Goal: Information Seeking & Learning: Learn about a topic

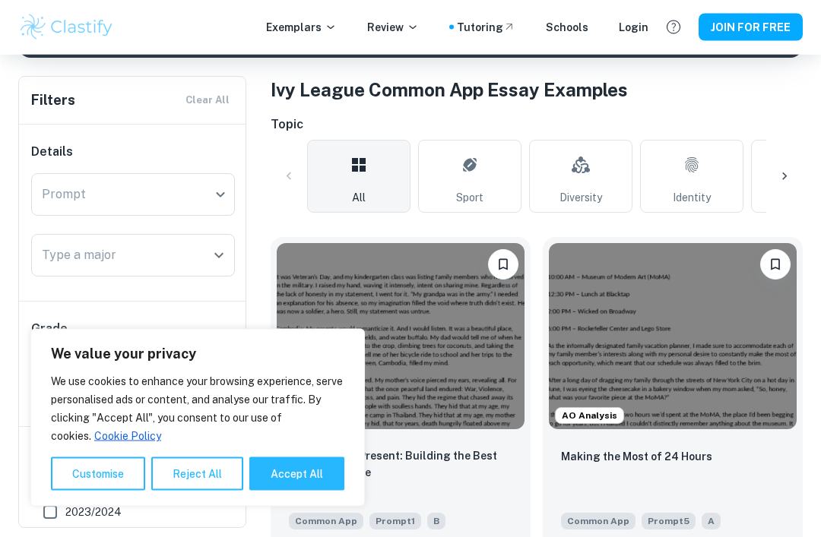
scroll to position [282, 0]
click at [298, 491] on button "Accept All" at bounding box center [296, 473] width 95 height 33
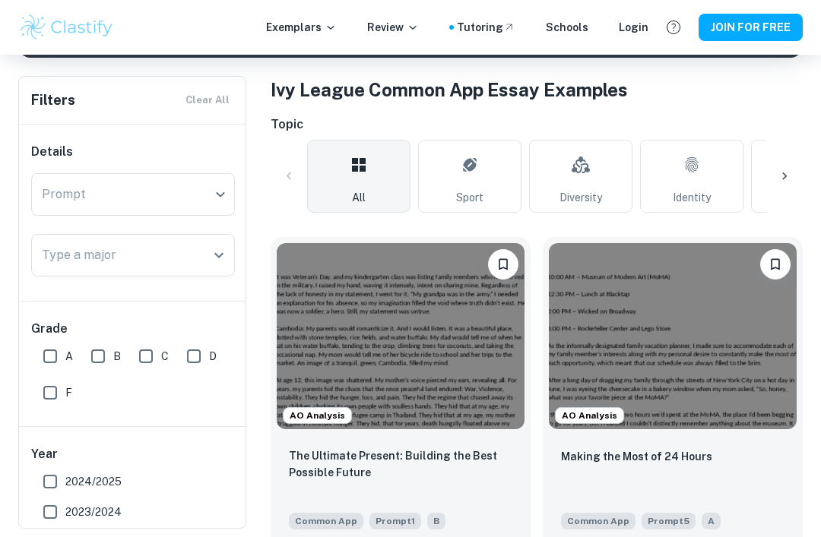
checkbox input "true"
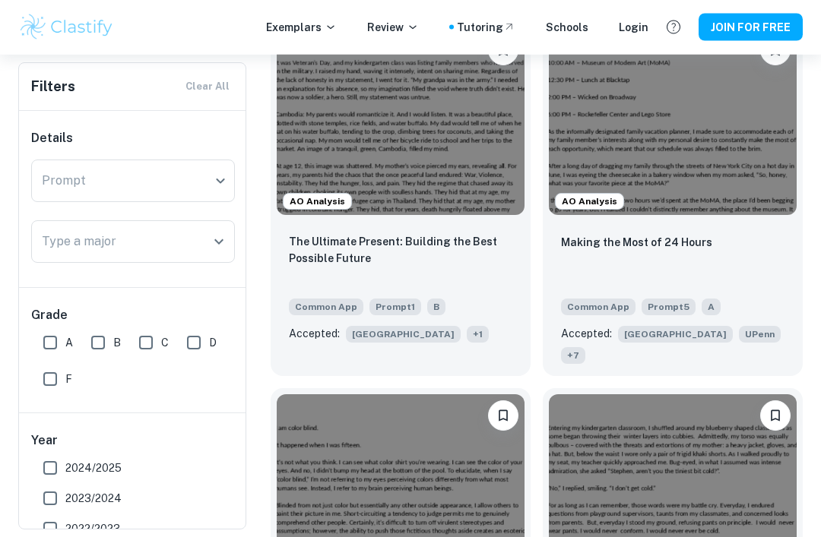
scroll to position [496, 0]
click at [735, 159] on img at bounding box center [673, 122] width 248 height 186
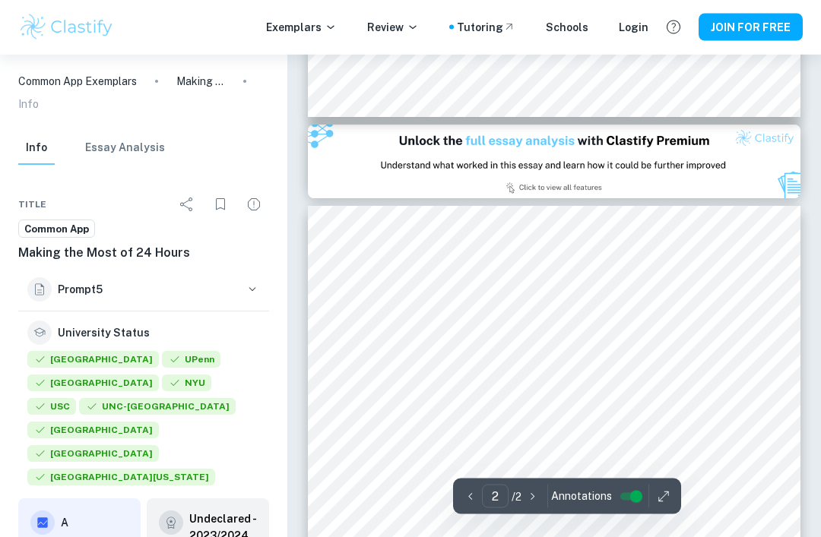
scroll to position [652, 0]
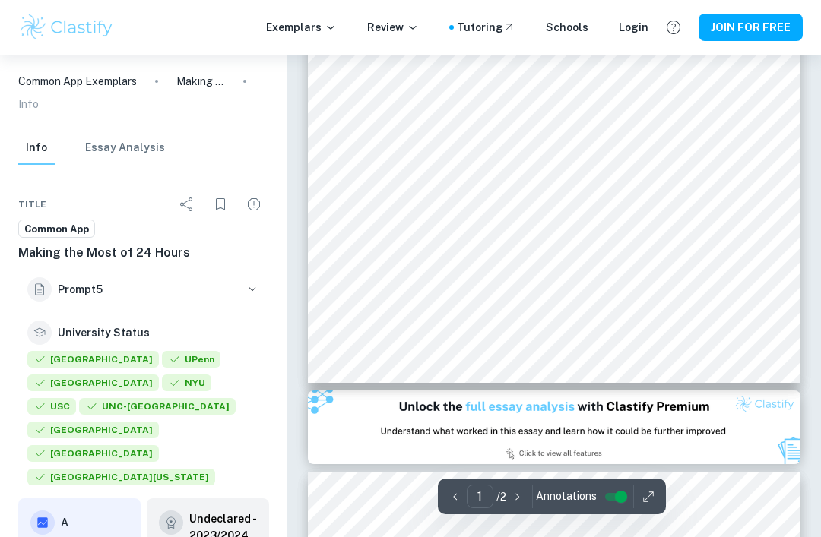
type input "2"
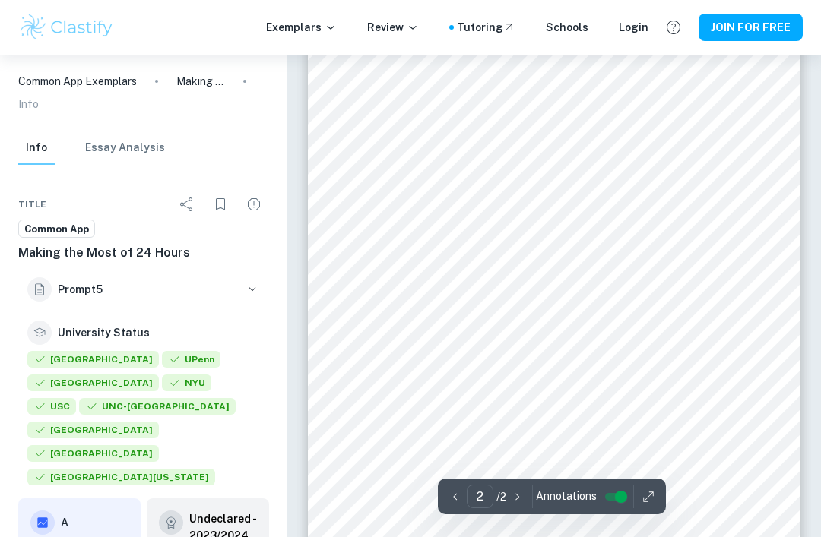
scroll to position [994, 0]
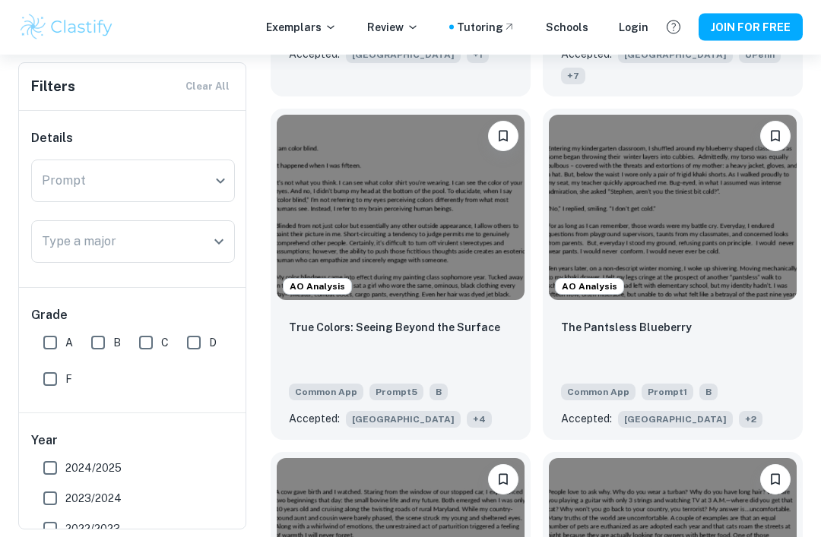
scroll to position [776, 0]
click at [713, 263] on img at bounding box center [673, 208] width 248 height 186
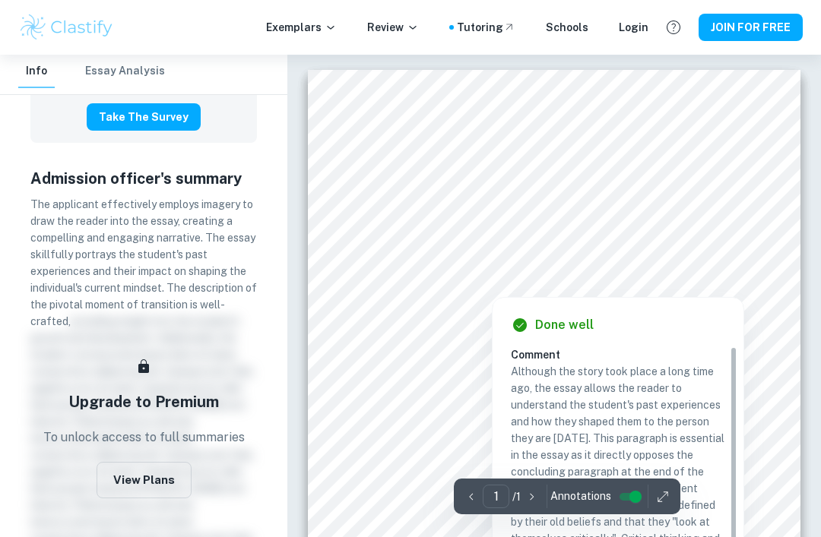
click at [615, 270] on div at bounding box center [551, 273] width 392 height 17
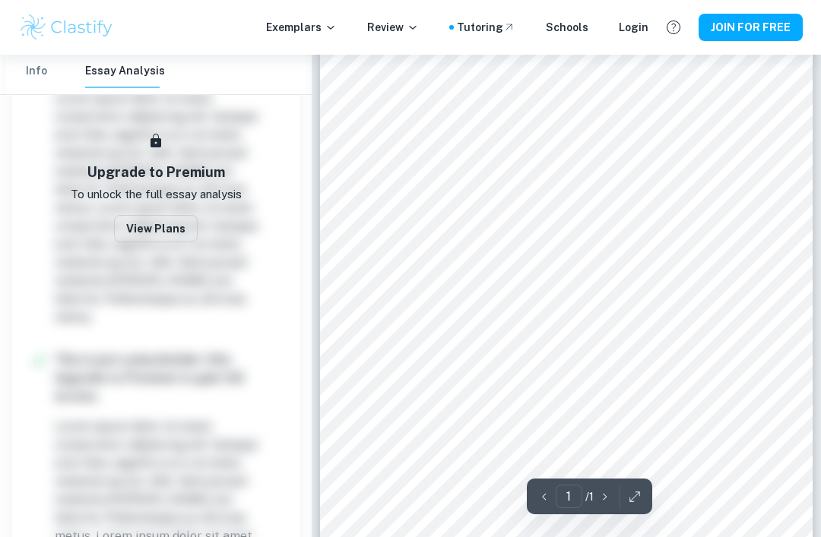
scroll to position [216, 0]
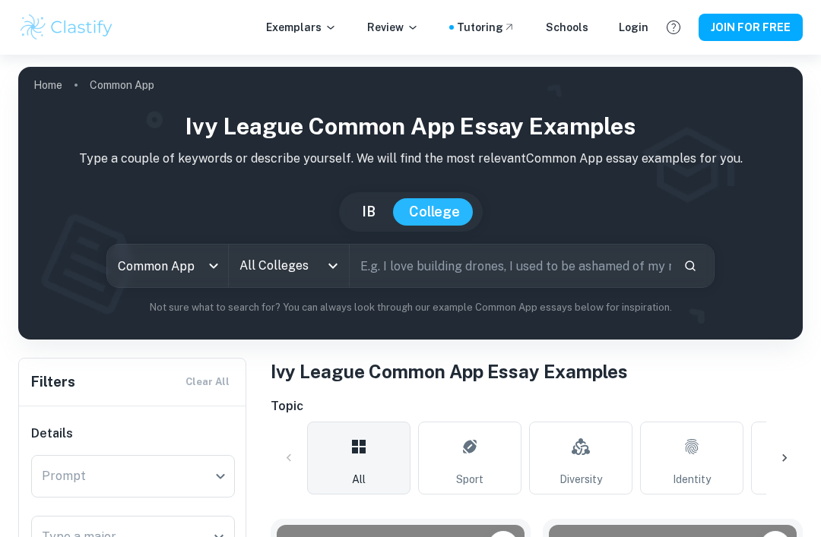
click at [144, 277] on body "We value your privacy We use cookies to enhance your browsing experience, serve…" at bounding box center [410, 323] width 821 height 537
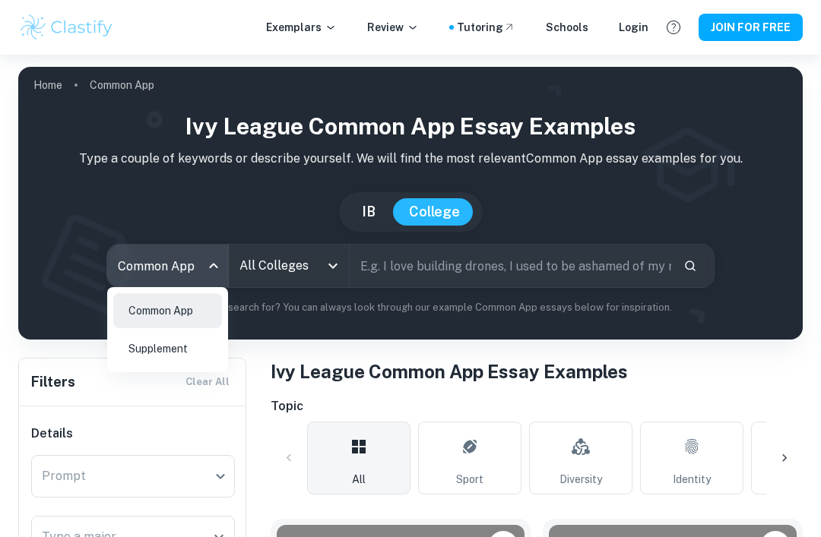
click at [136, 271] on div at bounding box center [410, 268] width 821 height 537
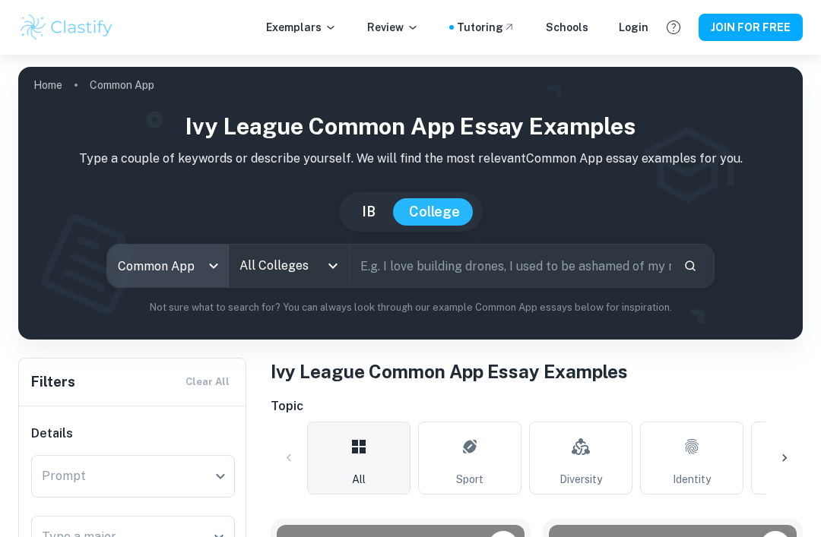
click at [271, 271] on input "All Colleges" at bounding box center [278, 265] width 84 height 29
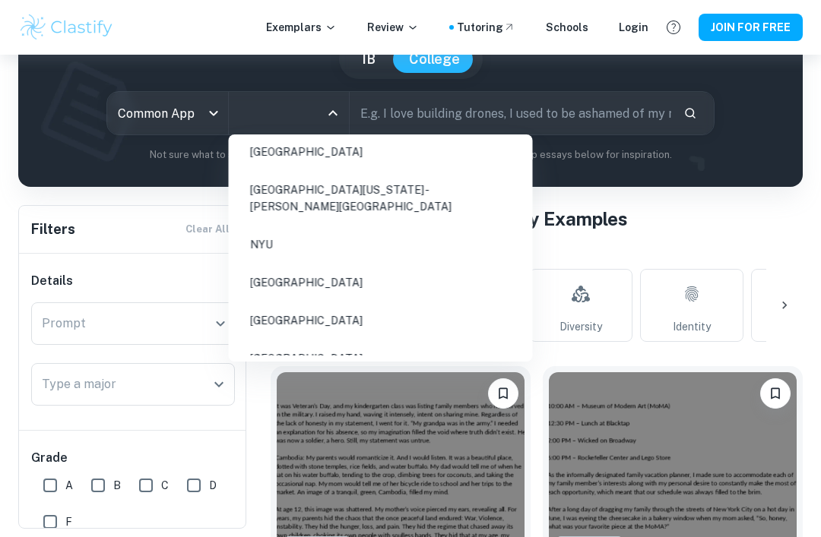
scroll to position [459, 0]
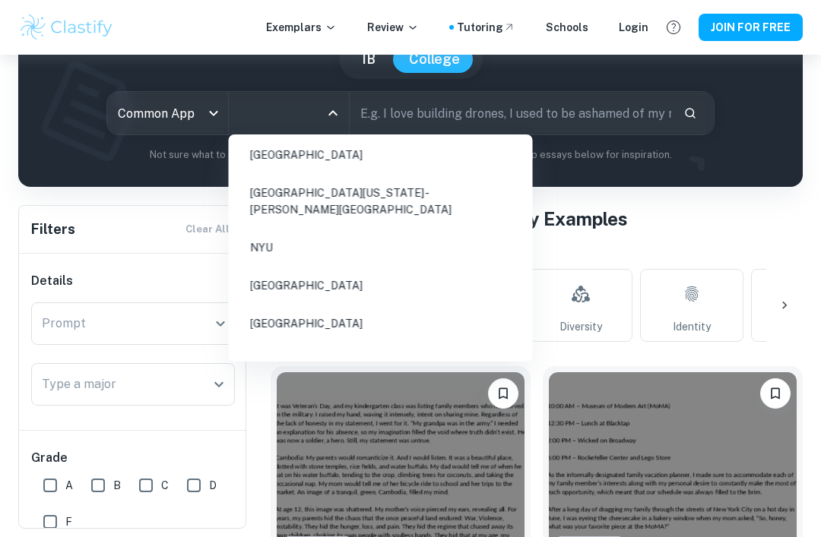
click at [285, 193] on li "[GEOGRAPHIC_DATA][US_STATE] - [PERSON_NAME][GEOGRAPHIC_DATA]" at bounding box center [381, 202] width 292 height 52
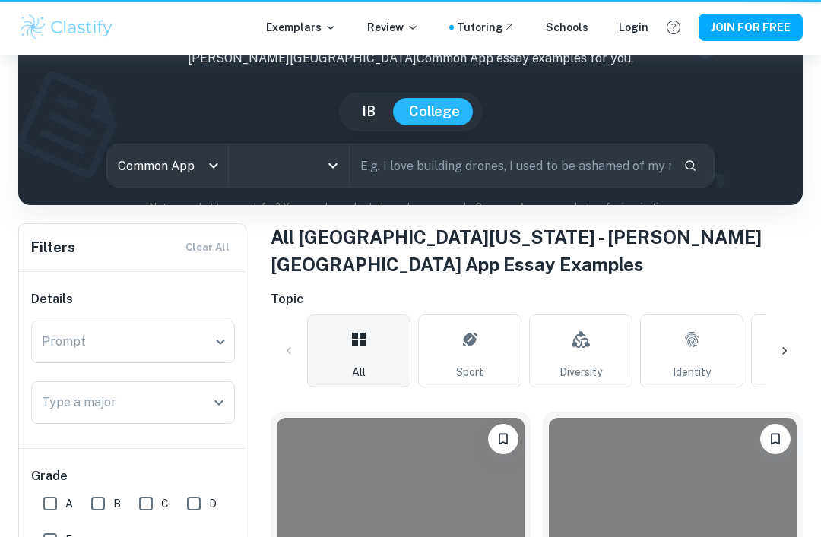
type input "[GEOGRAPHIC_DATA][US_STATE] - [PERSON_NAME][GEOGRAPHIC_DATA]"
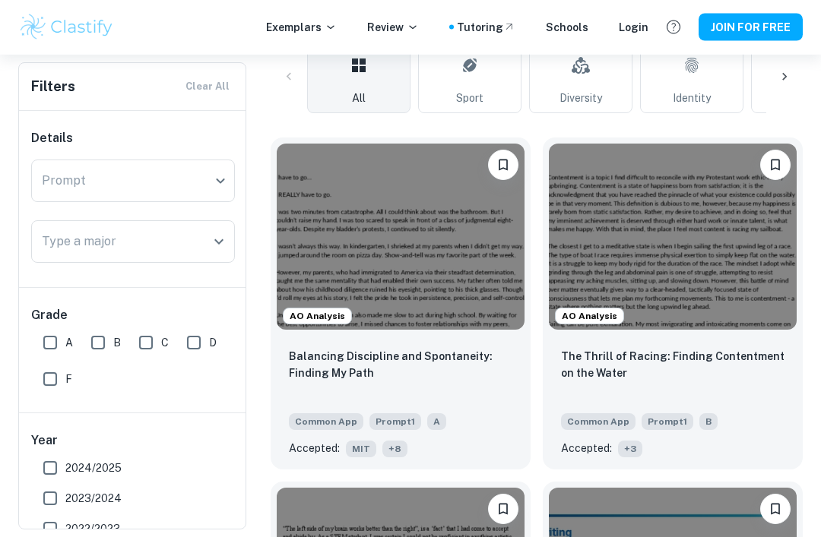
scroll to position [427, 0]
click at [305, 286] on img at bounding box center [401, 237] width 248 height 186
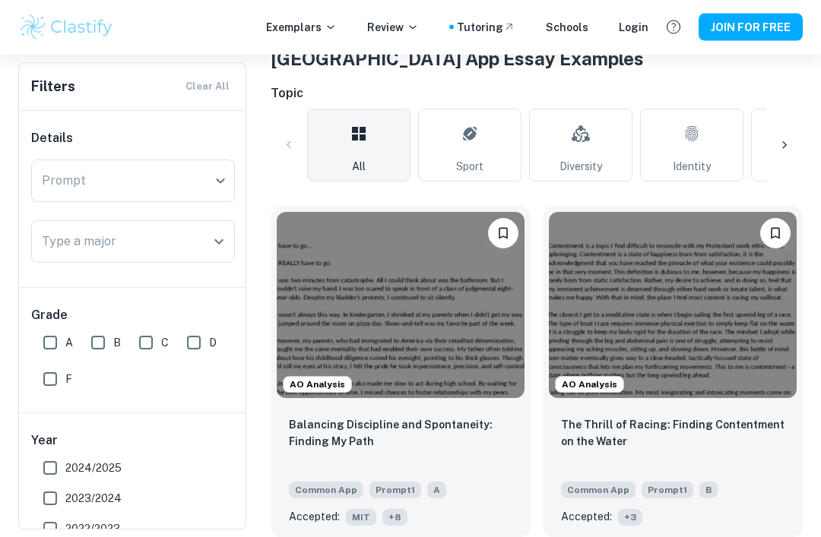
scroll to position [359, 0]
click at [728, 363] on img at bounding box center [673, 305] width 248 height 186
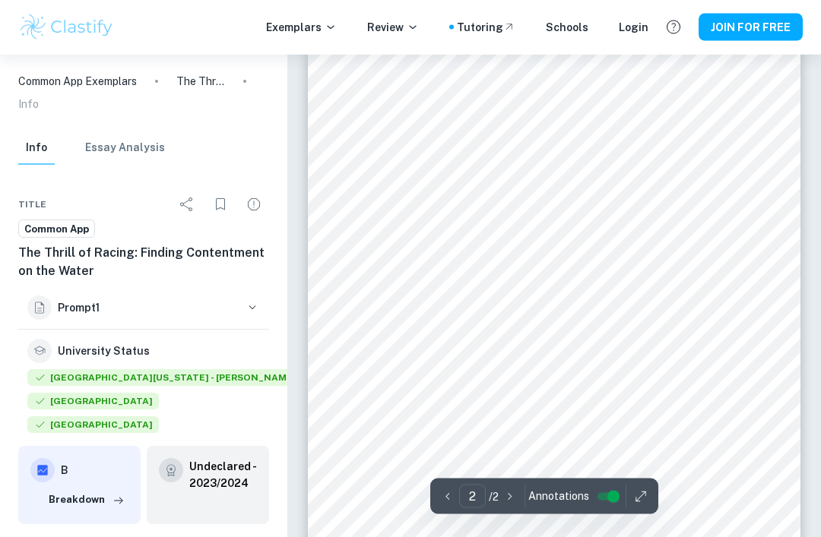
scroll to position [852, 0]
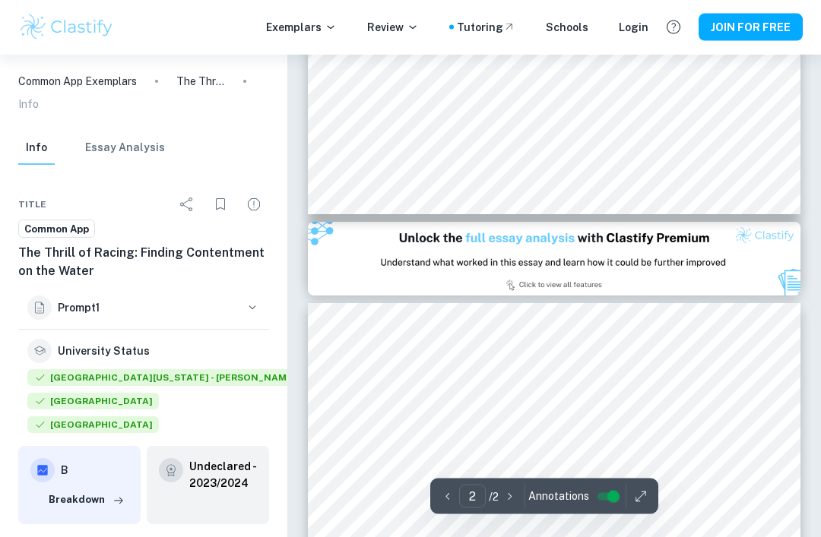
type input "1"
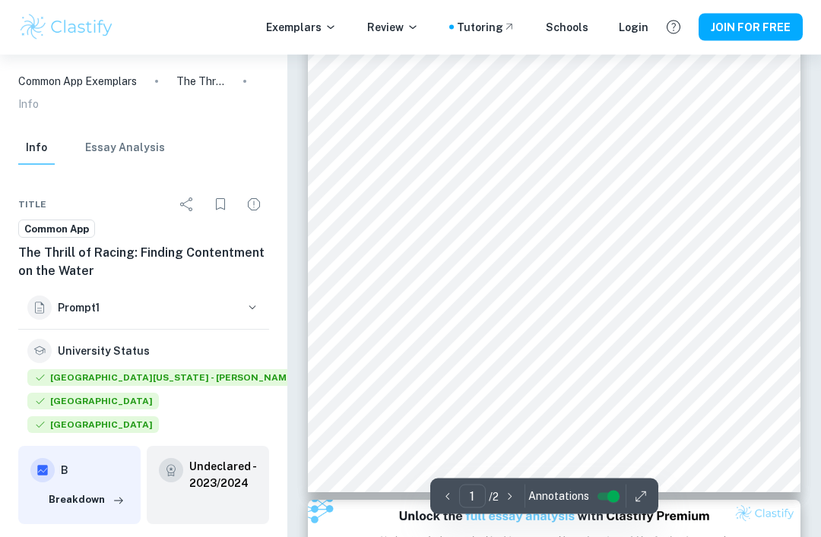
scroll to position [0, 0]
